Goal: Task Accomplishment & Management: Manage account settings

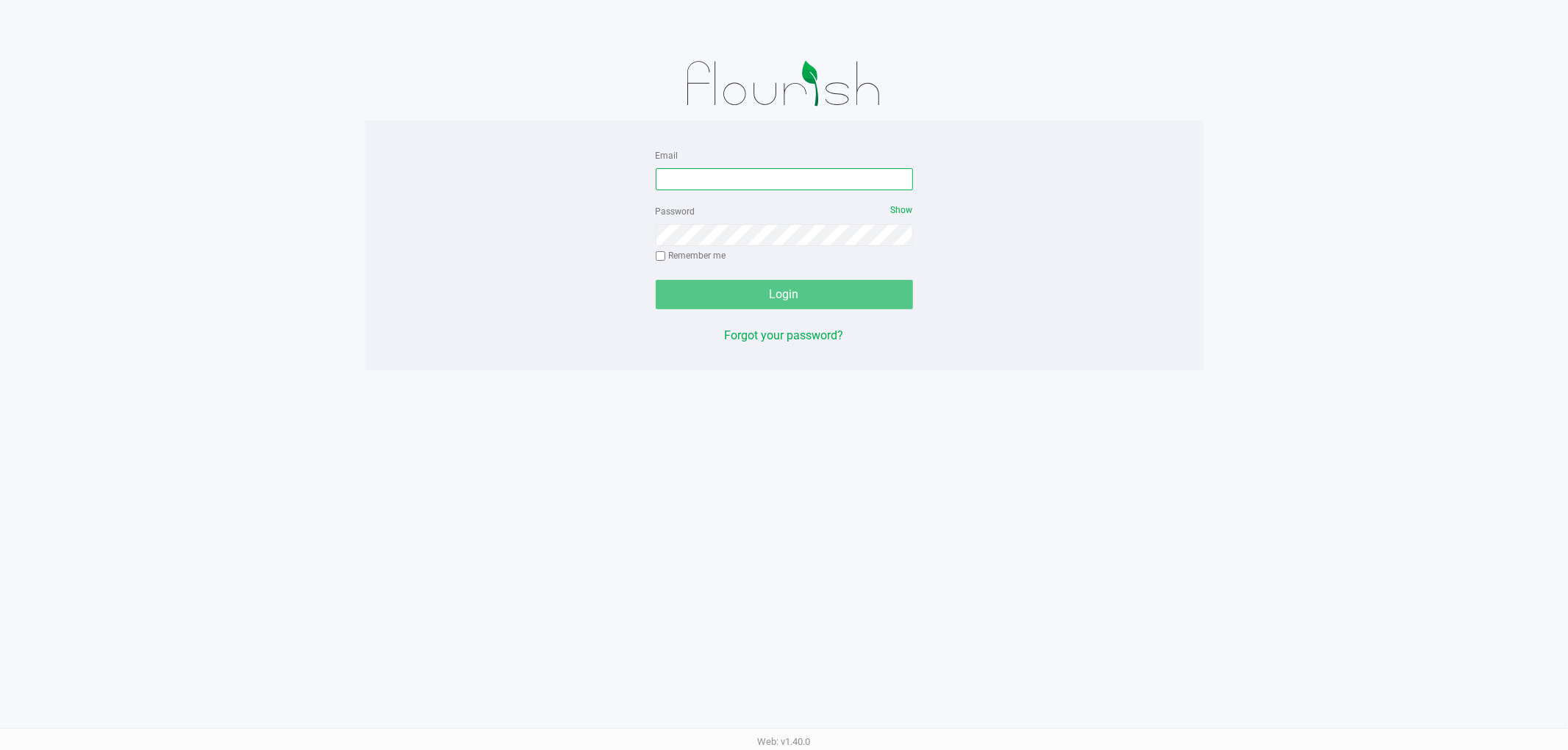
click at [721, 180] on input "Email" at bounding box center [784, 180] width 257 height 22
click at [721, 180] on input "Email" at bounding box center [784, 180] width 257 height 22
type input "[EMAIL_ADDRESS][DOMAIN_NAME]"
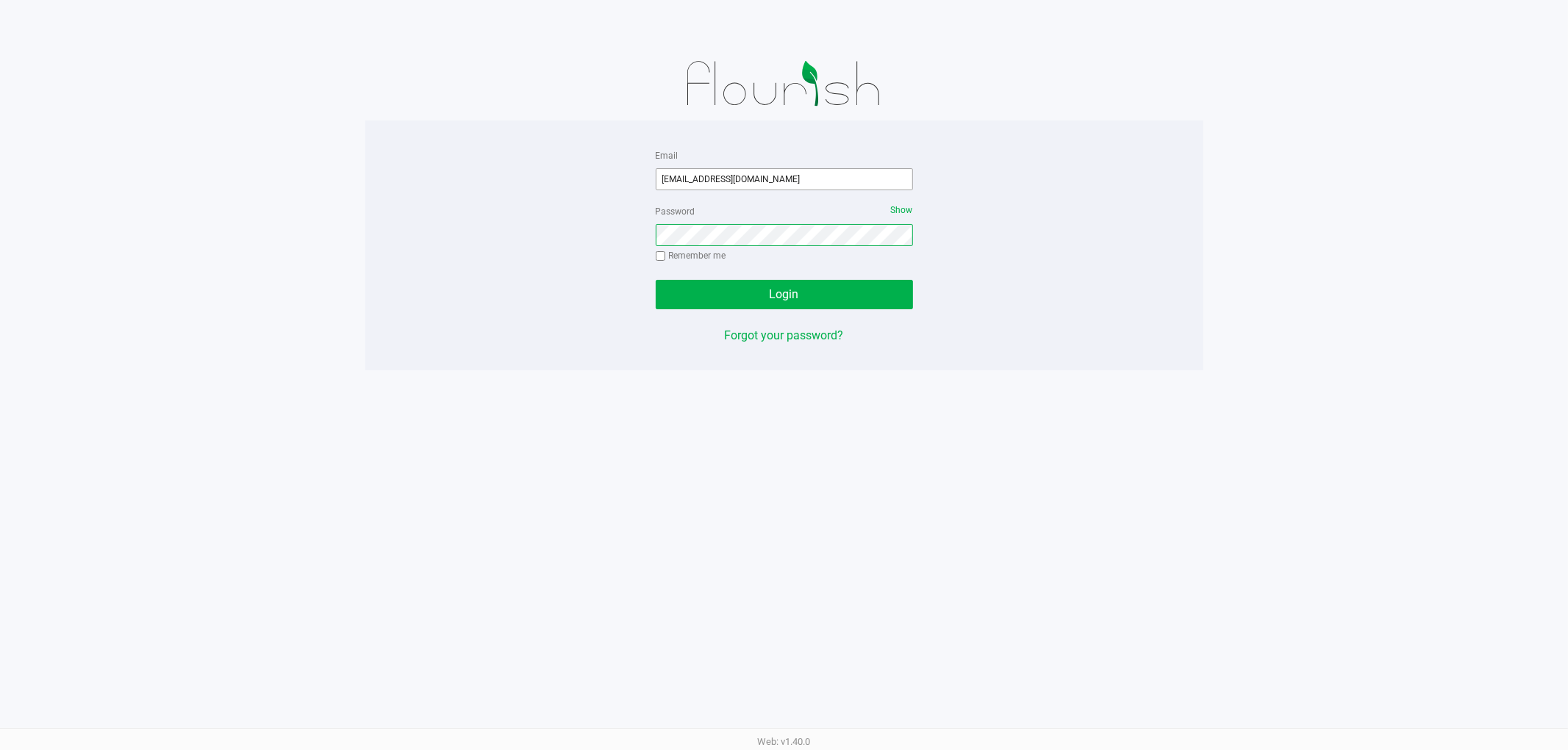
click at [656, 280] on button "Login" at bounding box center [784, 295] width 257 height 30
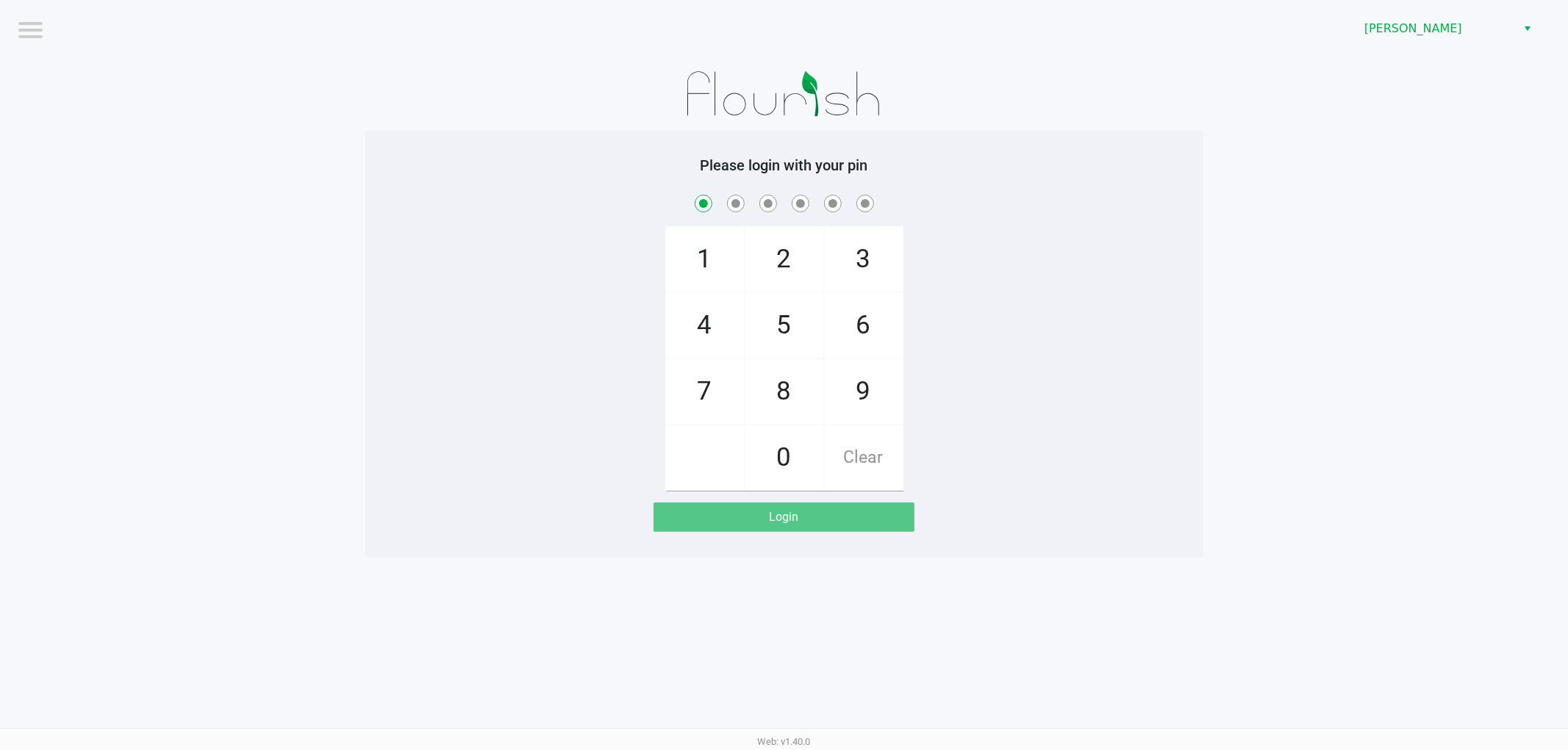
checkbox input "true"
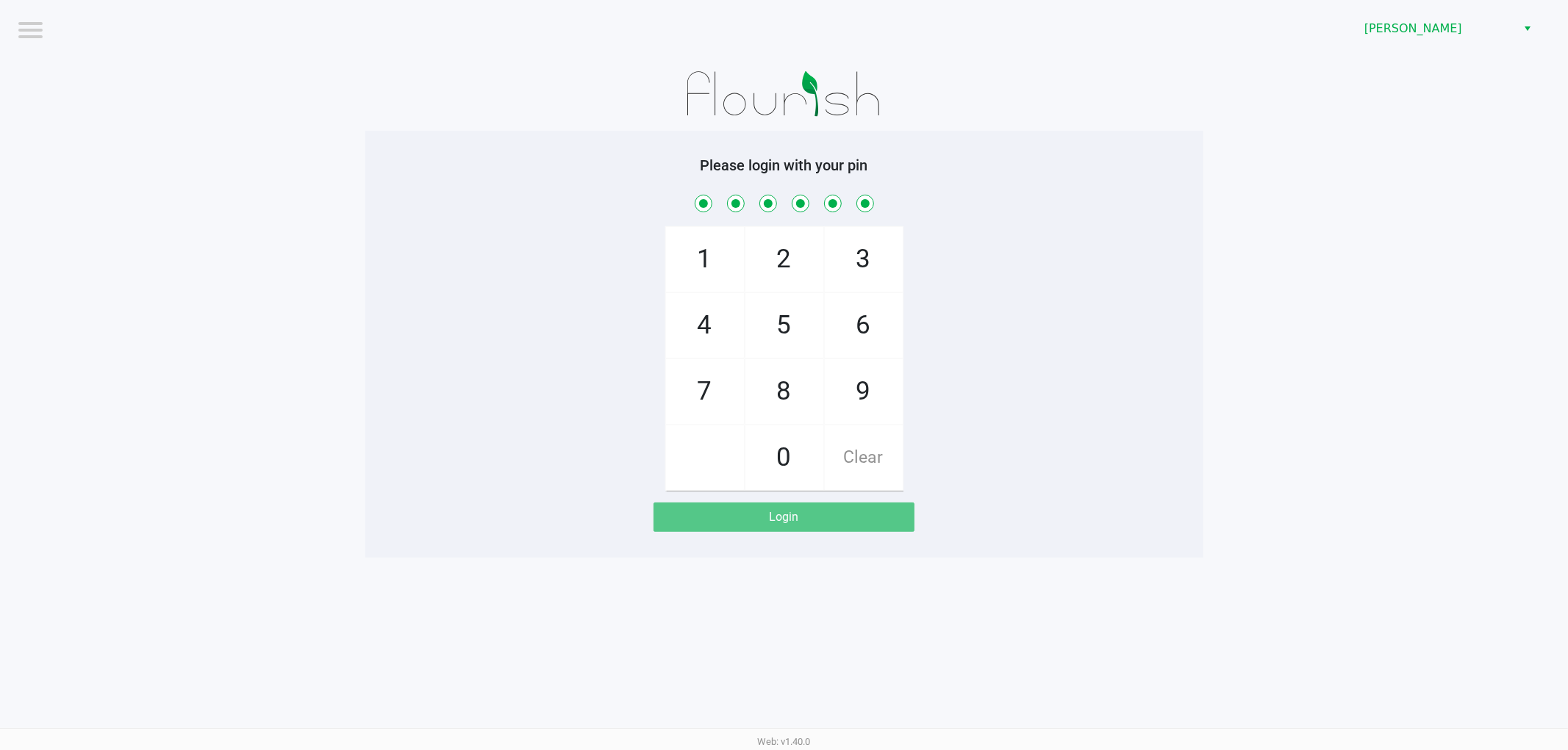
checkbox input "true"
